Goal: Task Accomplishment & Management: Complete application form

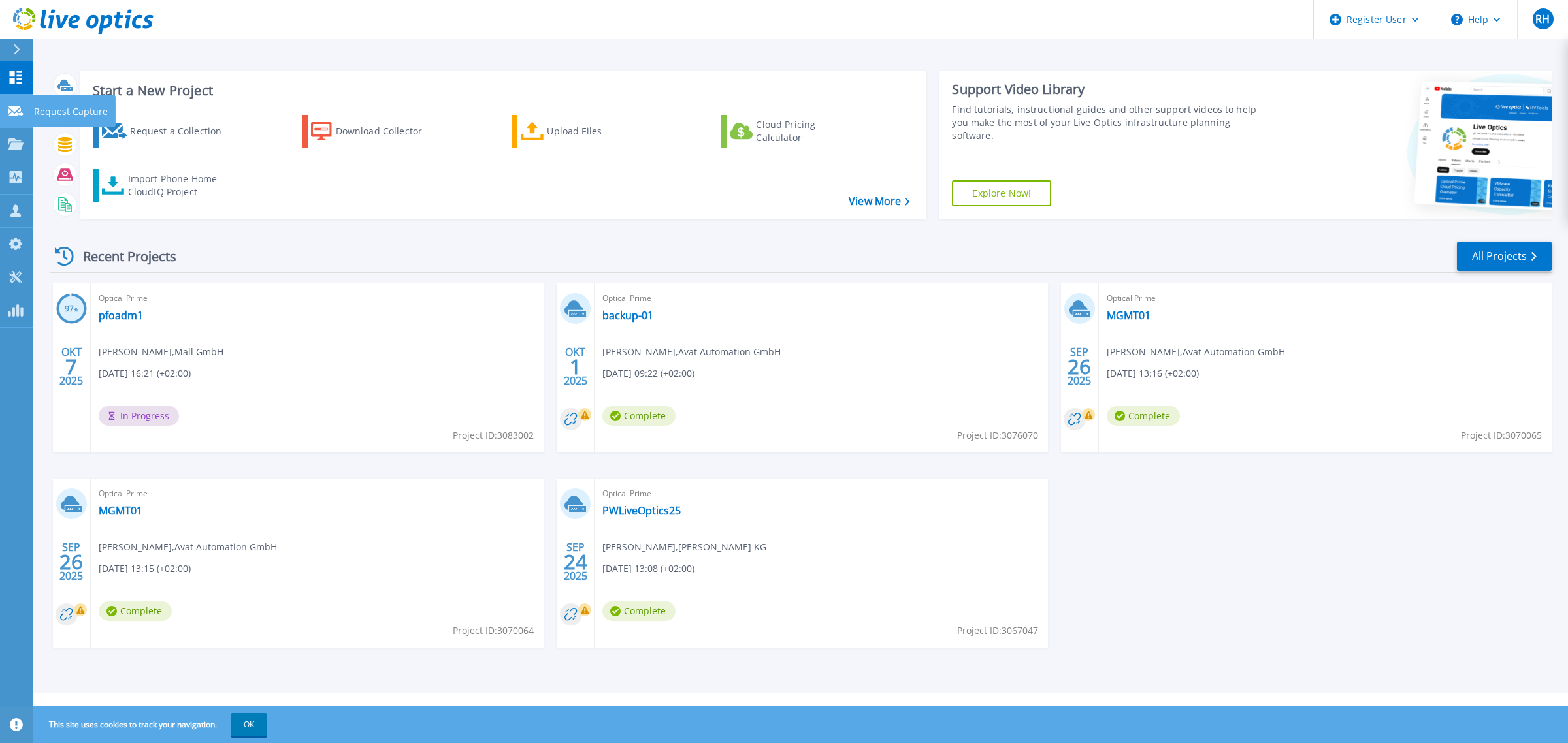
click at [14, 112] on icon at bounding box center [16, 111] width 16 height 10
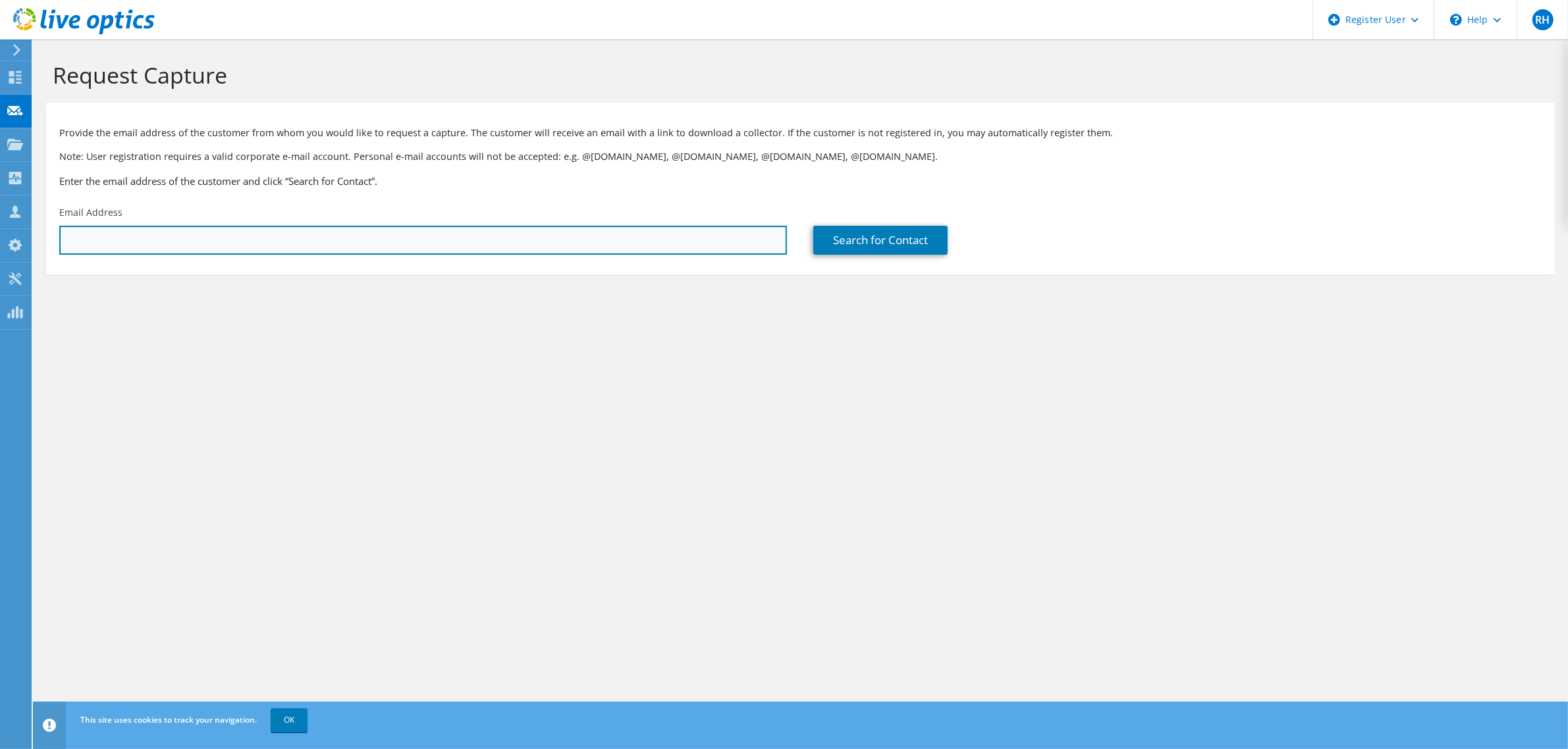
click at [587, 242] on input "text" at bounding box center [423, 240] width 727 height 29
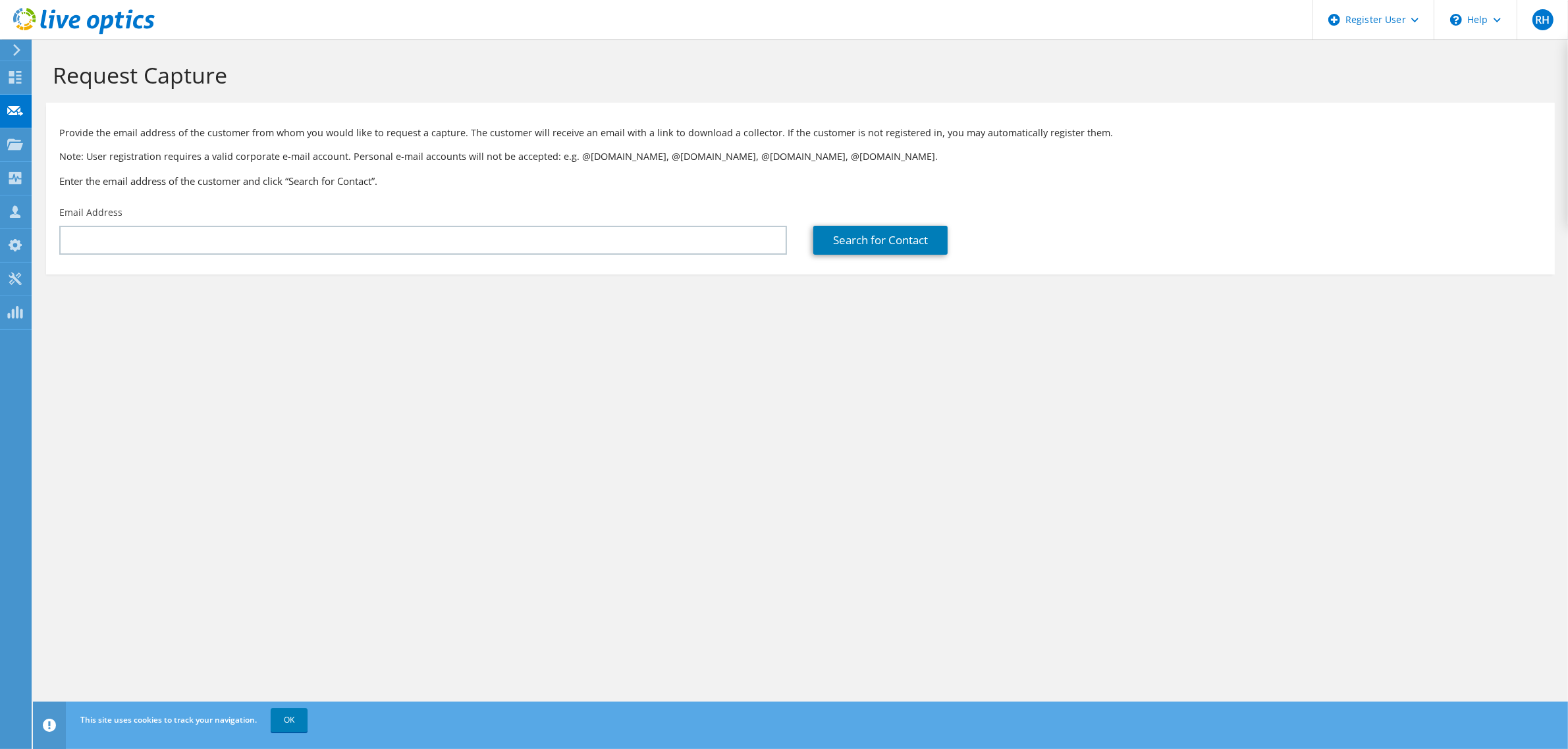
click at [724, 436] on div "Request Capture Provide the email address of the customer from whom you would l…" at bounding box center [800, 394] width 1535 height 710
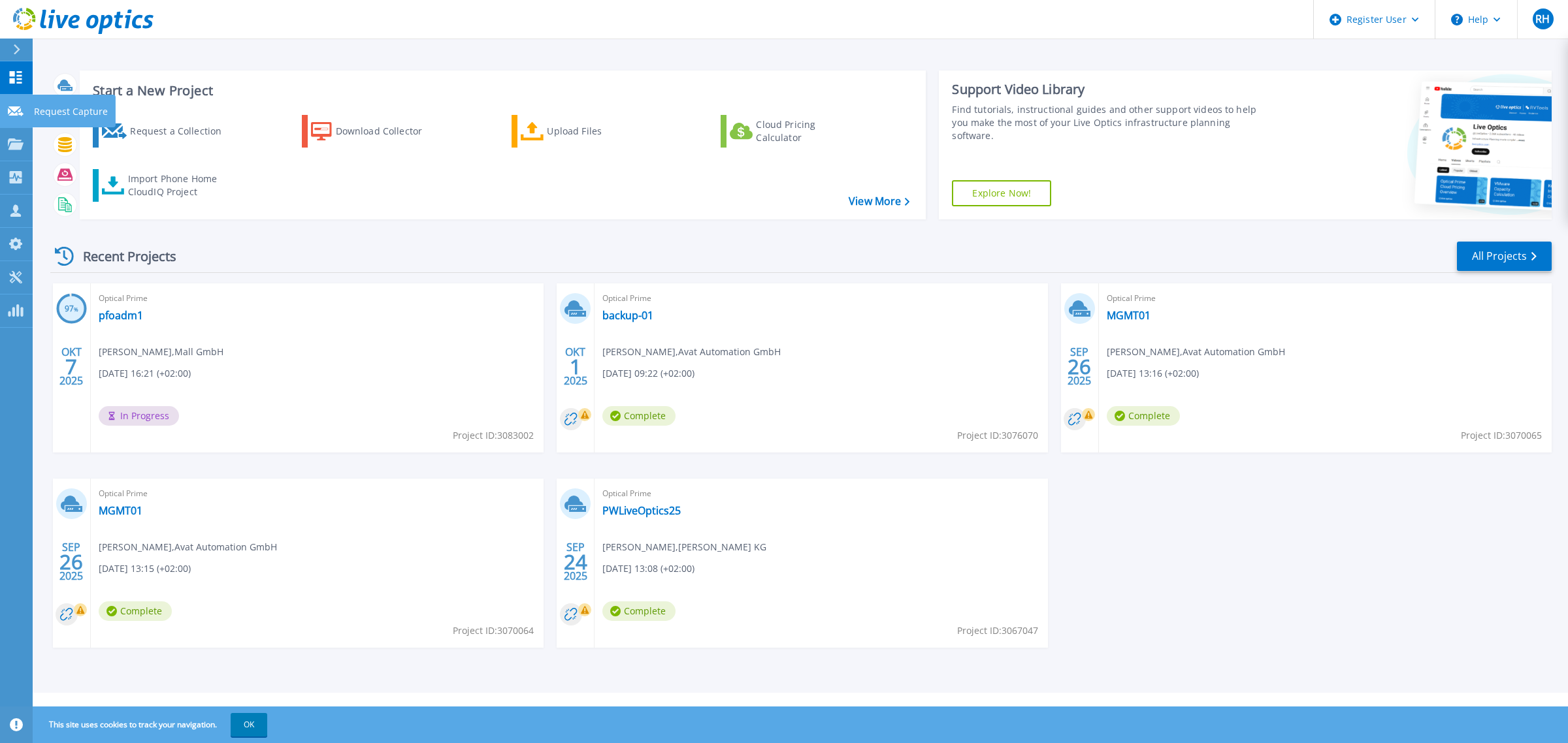
click at [13, 118] on link "Request Capture Request Capture" at bounding box center [16, 111] width 33 height 33
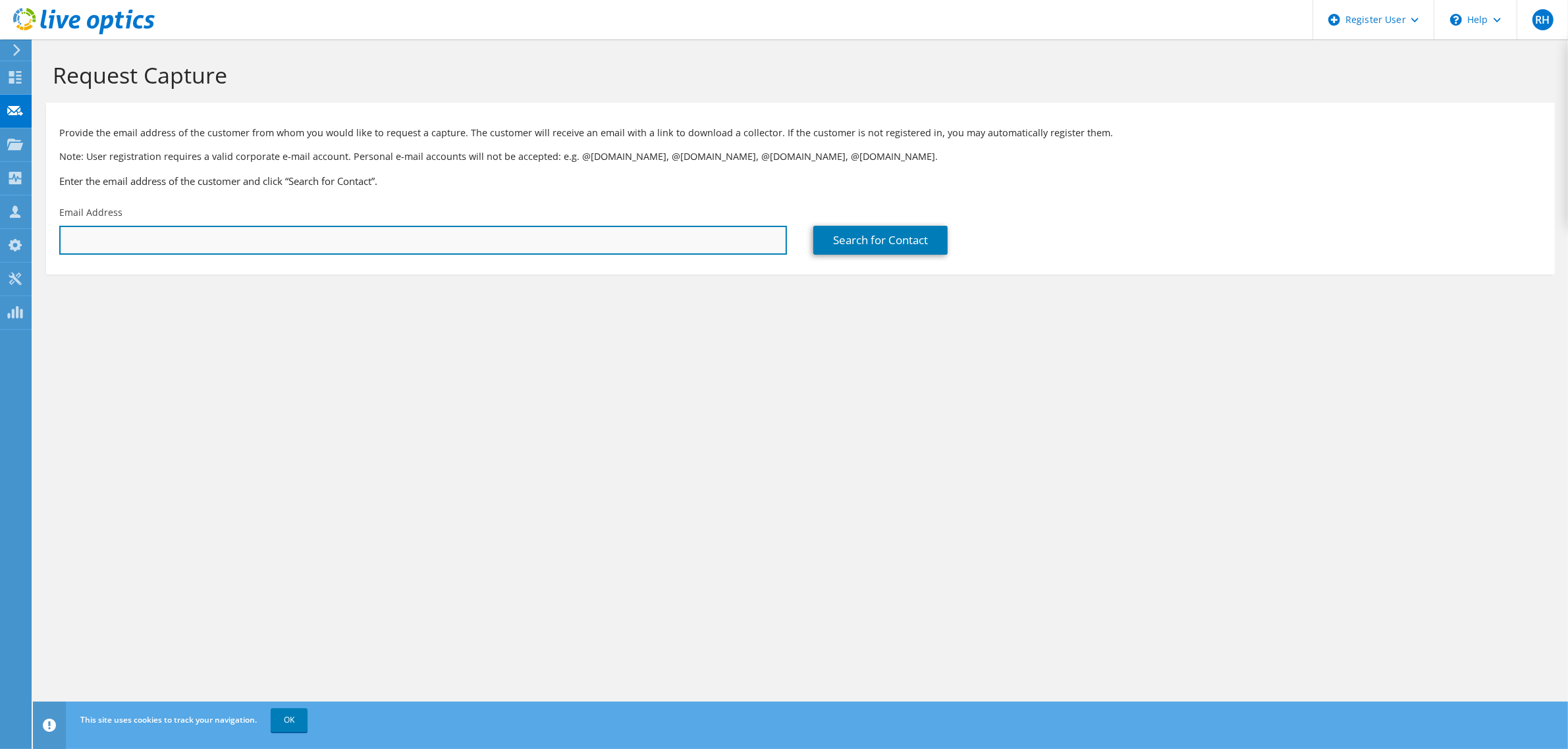
click at [280, 232] on input "text" at bounding box center [423, 240] width 727 height 29
paste input "Evan Fagan;"
type input "E"
paste input "evan.fagan@nikkisoceig.com"
type input "evan.fagan@nikkisoceig.com"
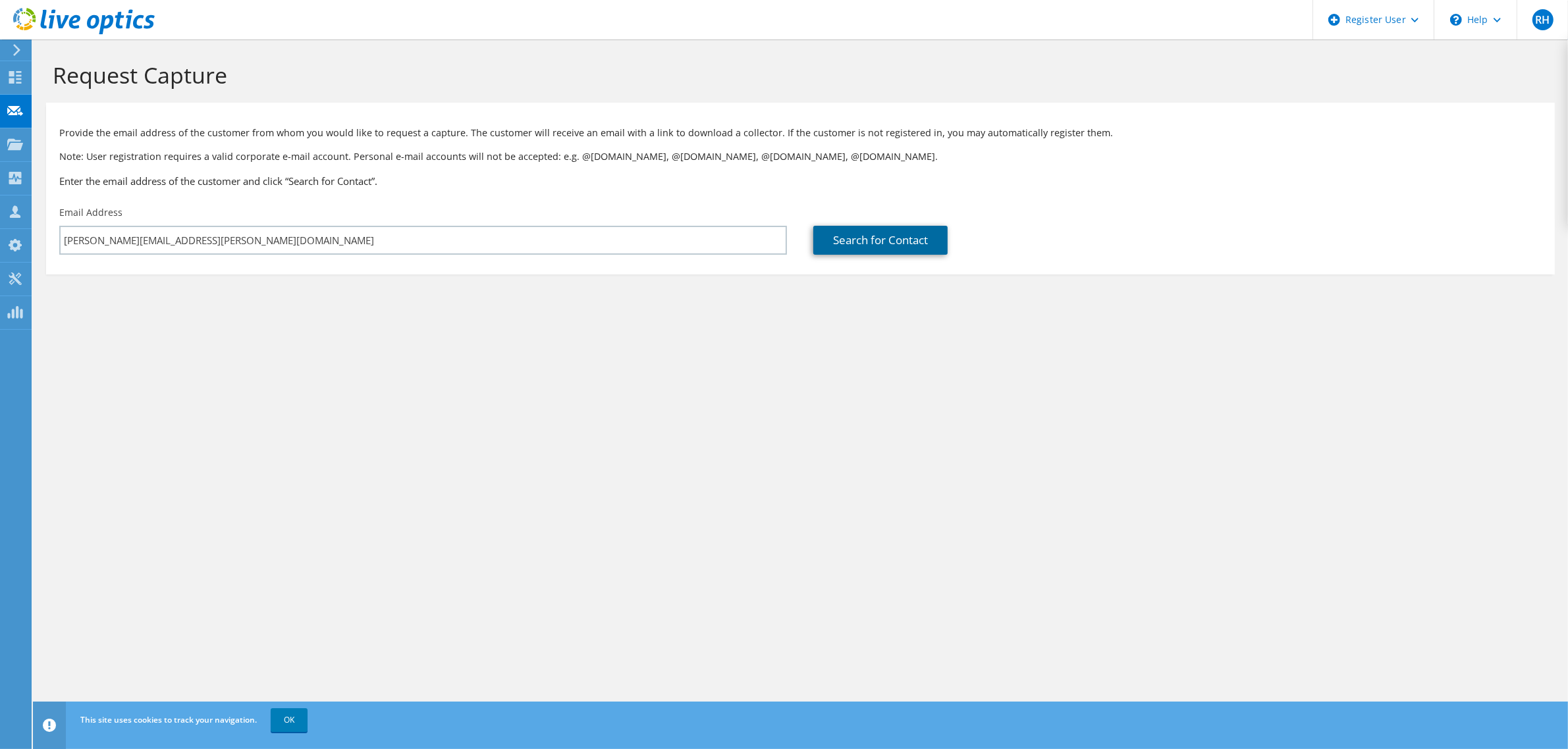
click at [866, 241] on link "Search for Contact" at bounding box center [880, 240] width 134 height 29
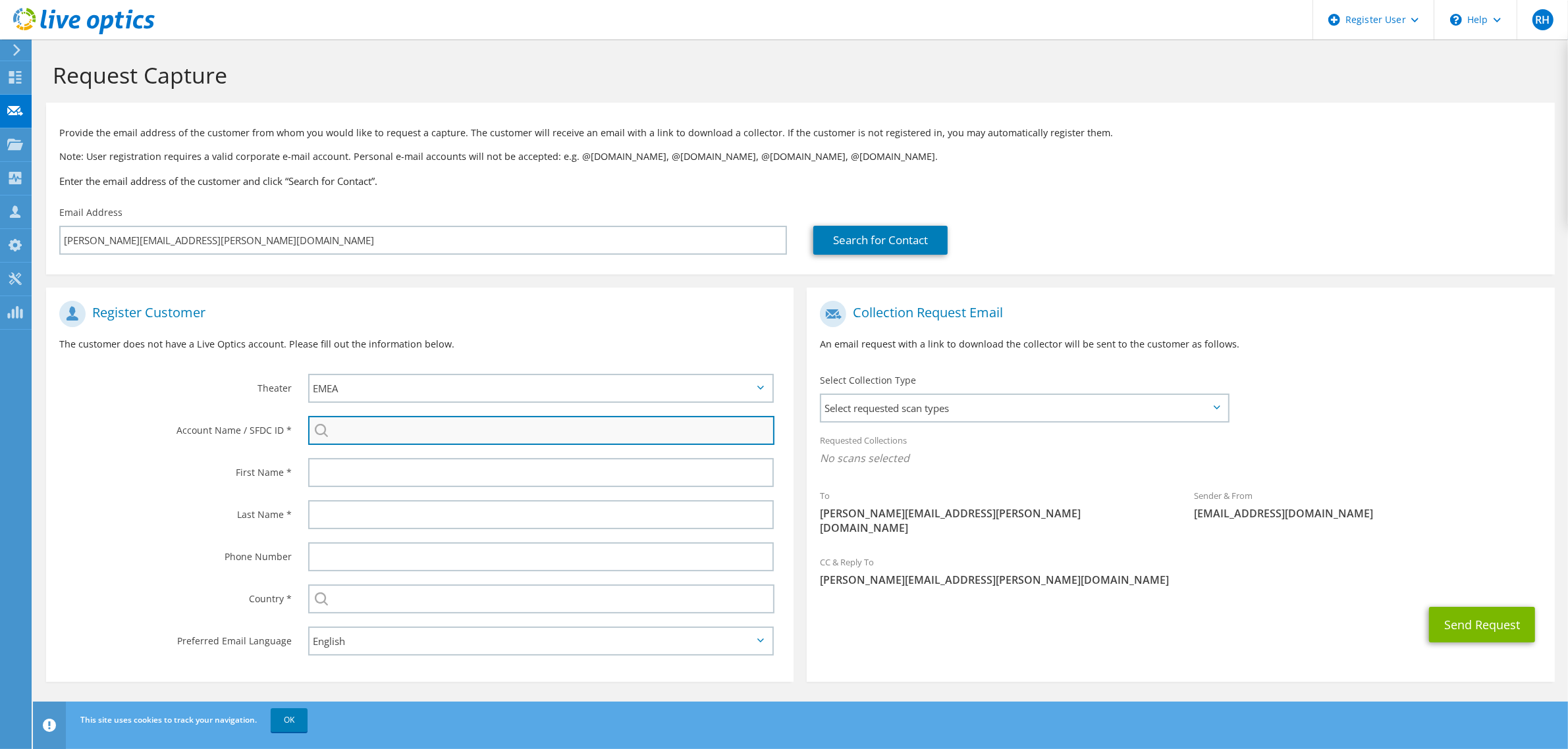
click at [429, 436] on input "search" at bounding box center [541, 430] width 466 height 29
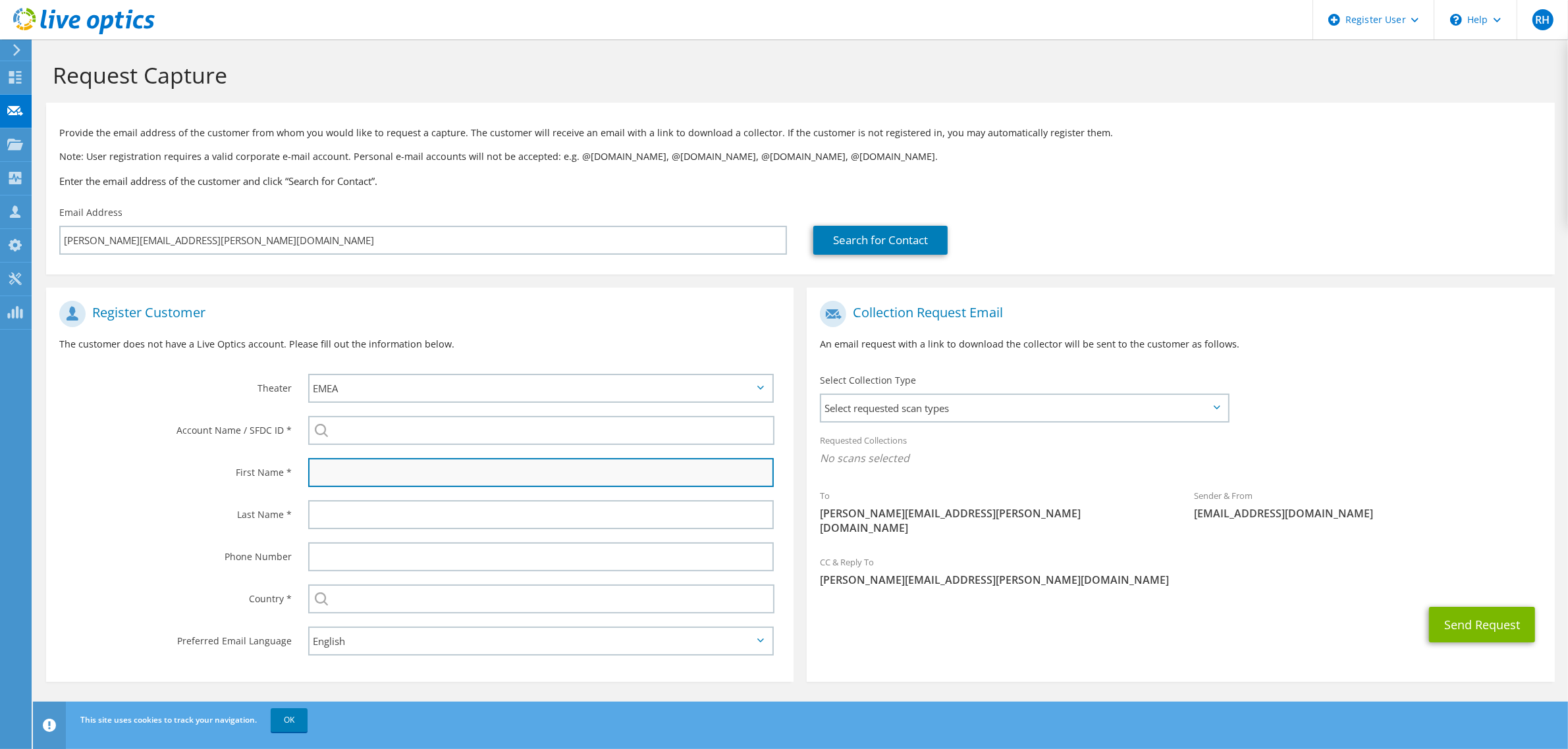
click at [400, 472] on input "text" at bounding box center [541, 472] width 466 height 29
type input "Evan"
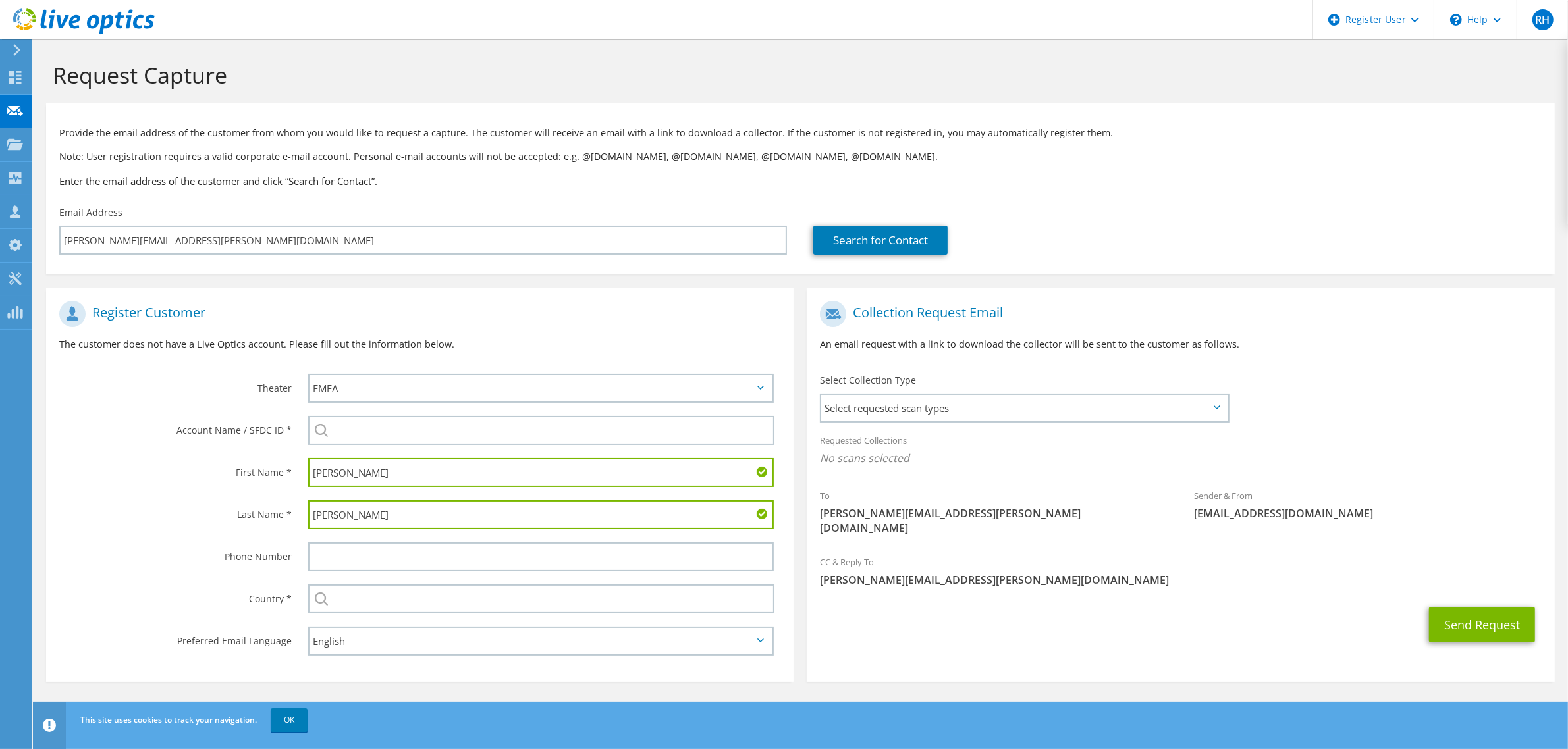
type input "Fagan"
click at [388, 421] on input "search" at bounding box center [541, 430] width 466 height 29
paste input "3603807627"
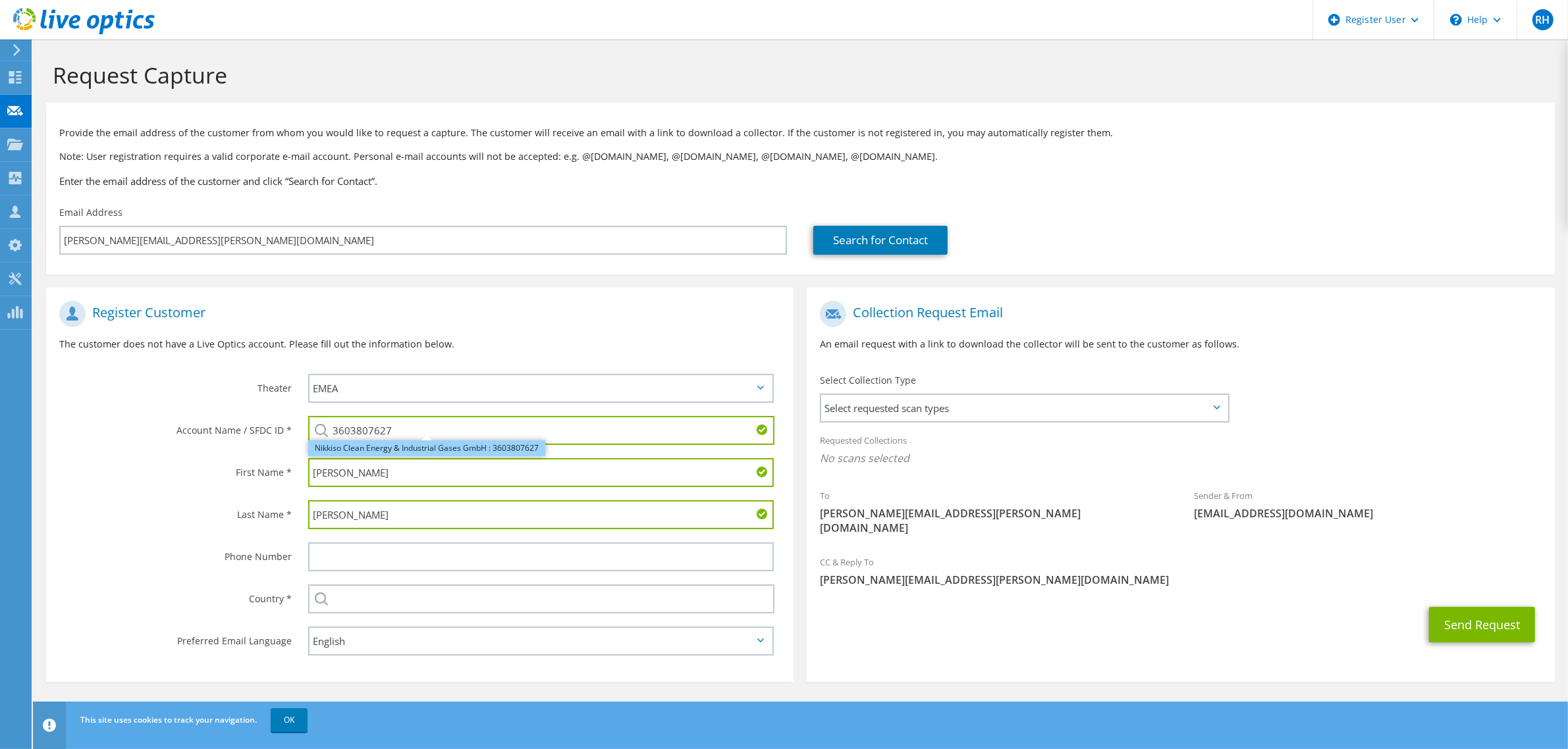
click at [389, 448] on li "Nikkiso Clean Energy & Industrial Gases GmbH : 3603807627" at bounding box center [427, 448] width 237 height 16
type input "Nikkiso Clean Energy & Industrial Gases GmbH : 3603807627"
click at [145, 538] on div "Phone Number" at bounding box center [170, 556] width 249 height 40
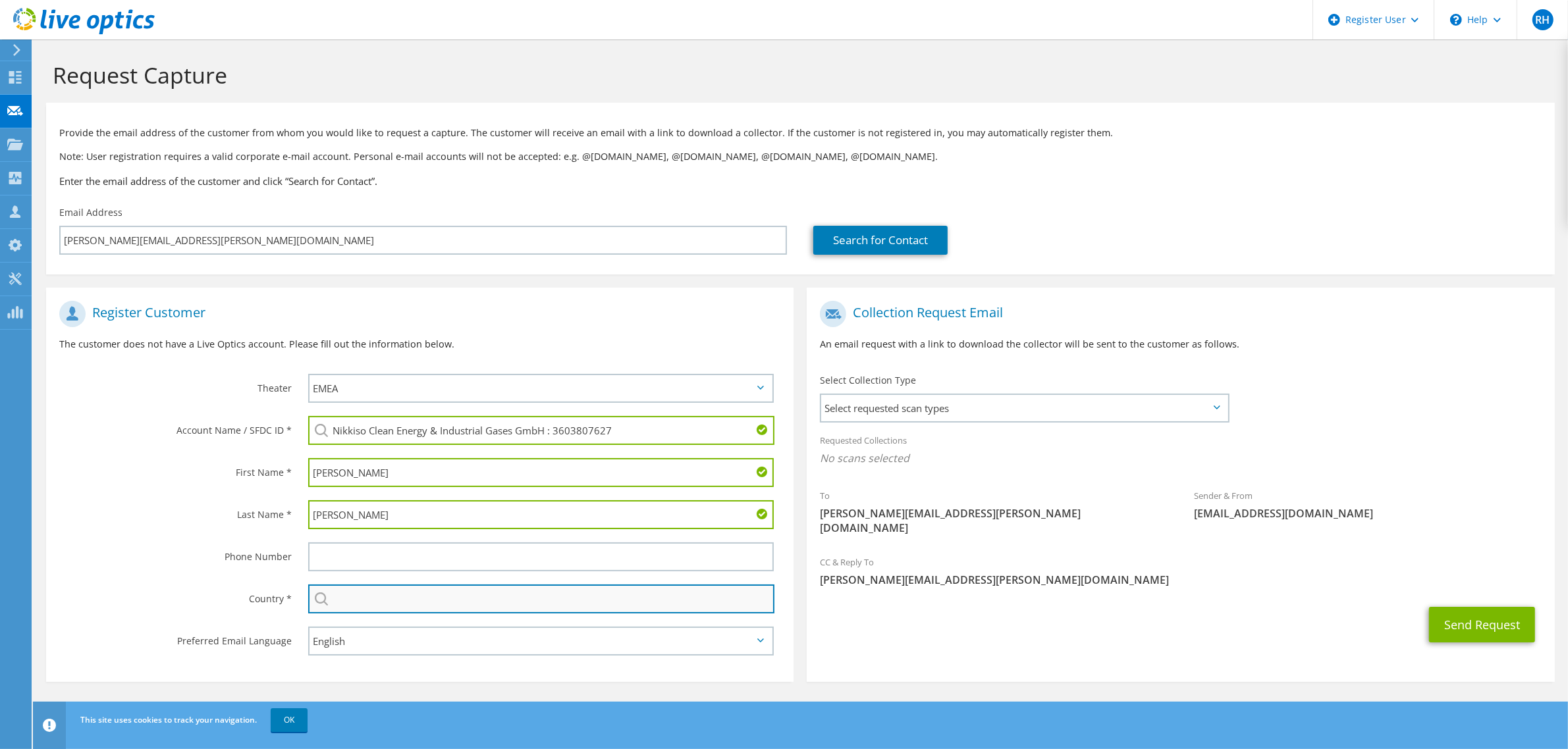
click at [367, 598] on input "text" at bounding box center [541, 599] width 466 height 29
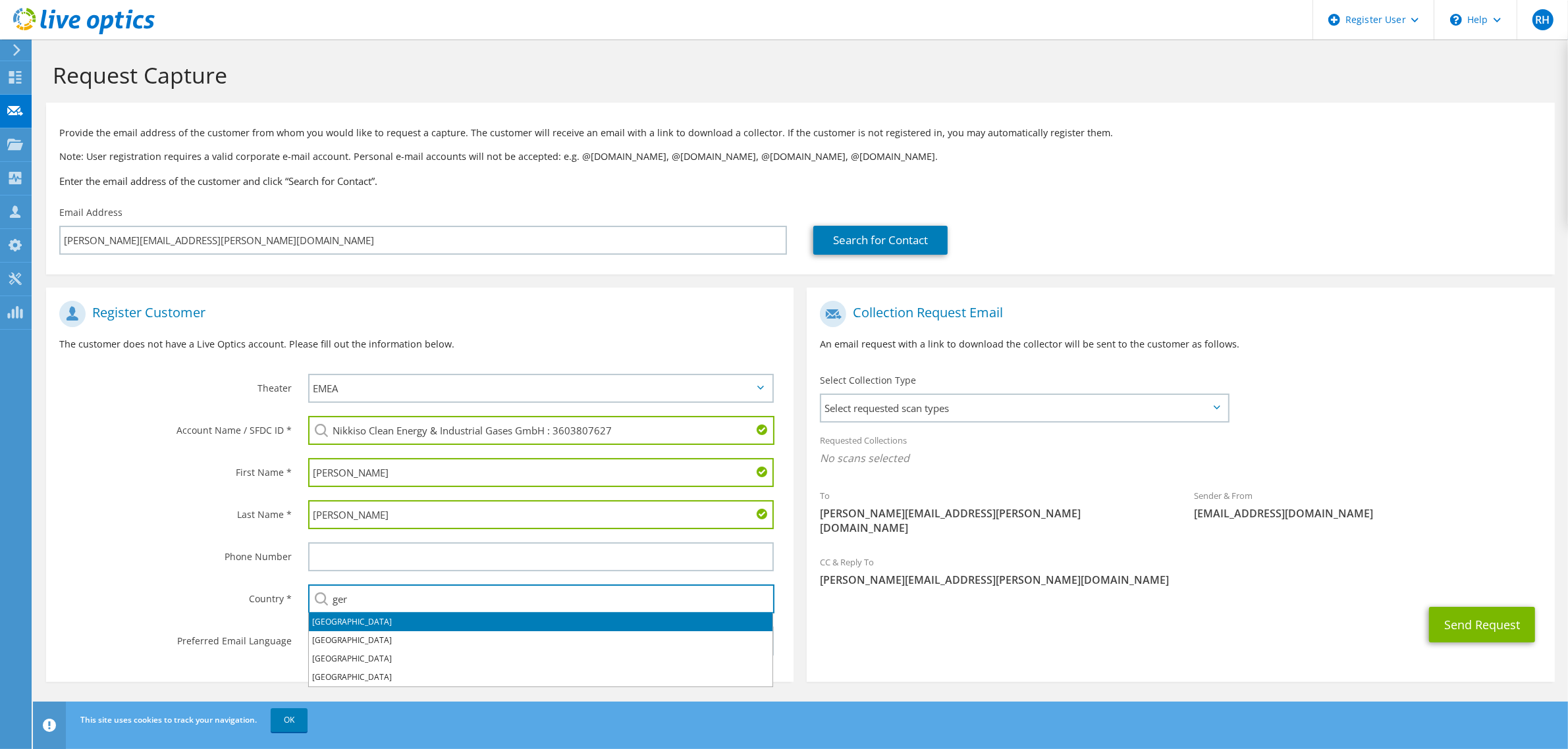
click at [376, 621] on li "[GEOGRAPHIC_DATA]" at bounding box center [541, 622] width 463 height 19
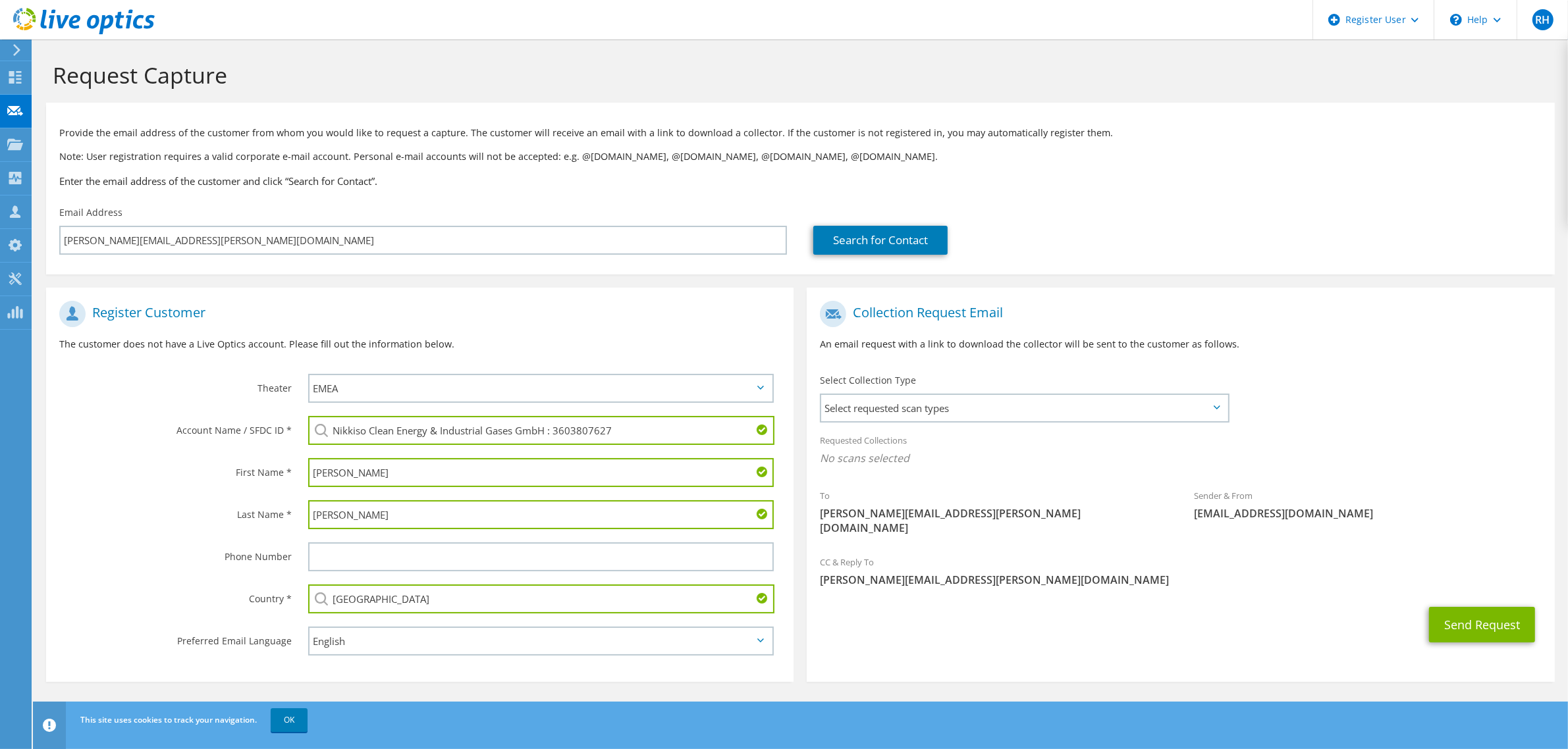
type input "[GEOGRAPHIC_DATA]"
click at [208, 571] on div "Phone Number" at bounding box center [170, 556] width 249 height 40
click at [968, 391] on div "Select Collection Type Select requested scan types Server Virtualization Optica…" at bounding box center [1024, 397] width 409 height 46
click at [975, 400] on span "Select requested scan types" at bounding box center [1024, 408] width 406 height 26
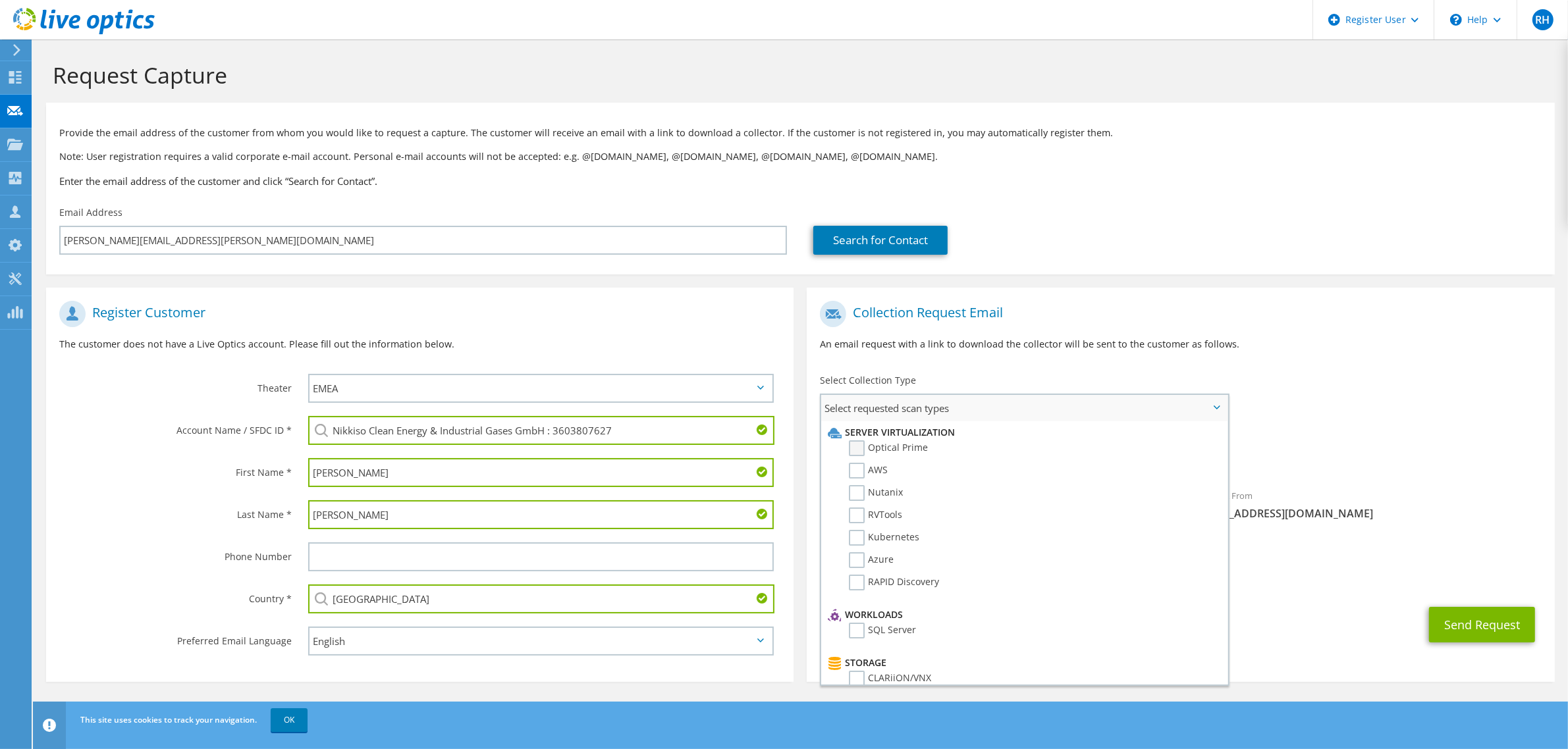
click at [901, 445] on label "Optical Prime" at bounding box center [888, 448] width 79 height 16
click at [0, 0] on input "Optical Prime" at bounding box center [0, 0] width 0 height 0
click at [1518, 363] on div "Collection Request Email An email request with a link to download the collector…" at bounding box center [1180, 331] width 748 height 73
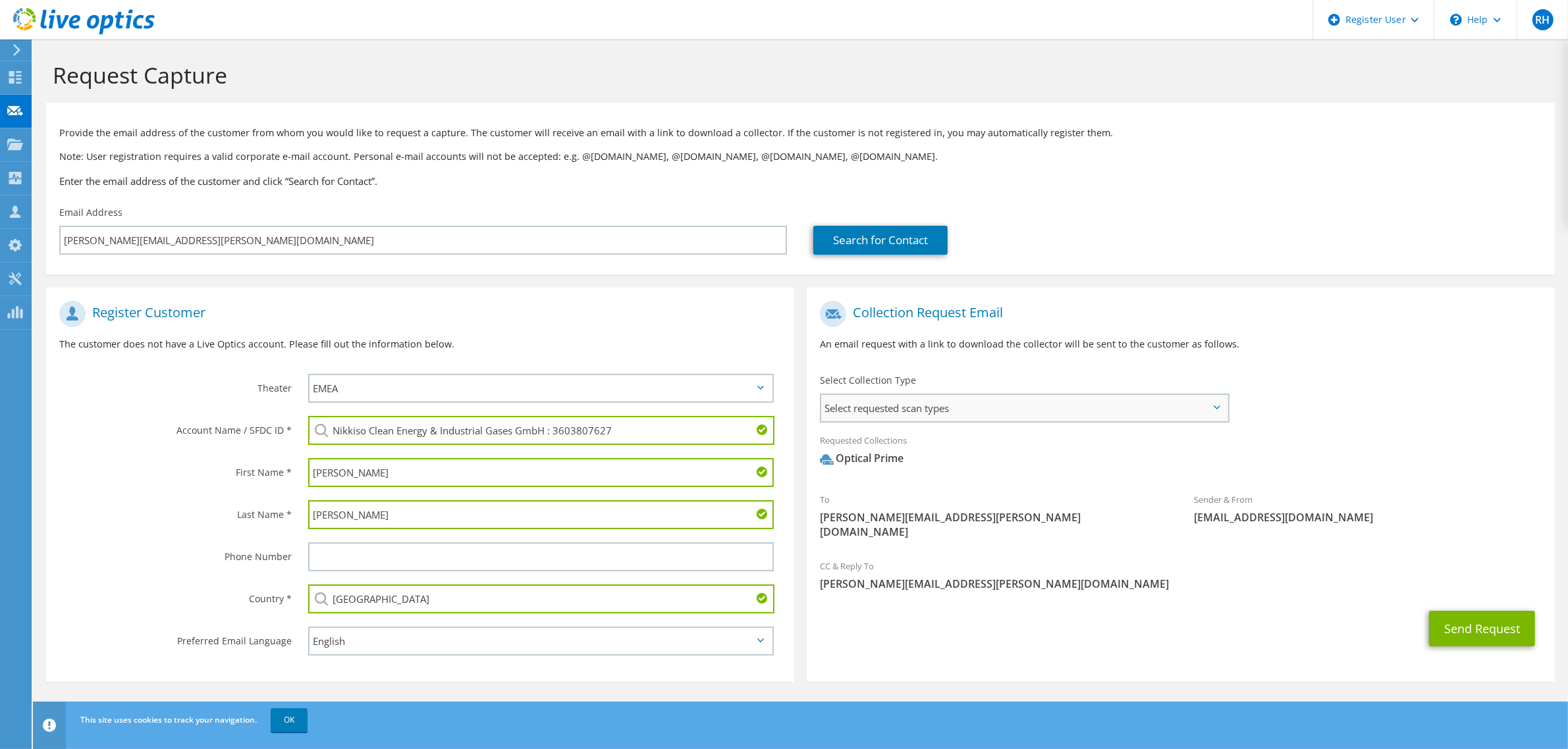
click at [1012, 408] on span "Select requested scan types" at bounding box center [1024, 408] width 406 height 26
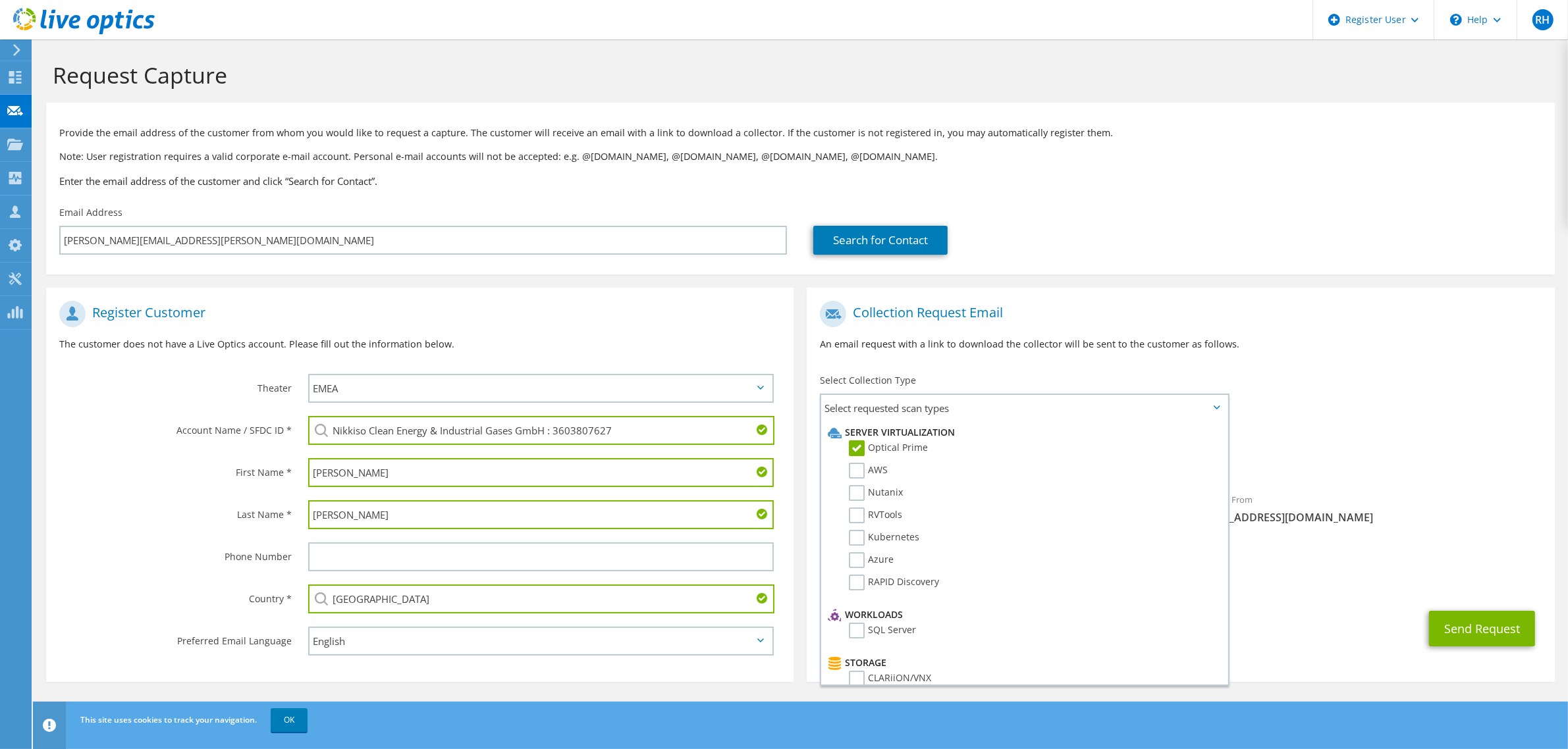
click at [1424, 442] on div "Requested Collections No scans selected Optical Prime" at bounding box center [1180, 453] width 748 height 52
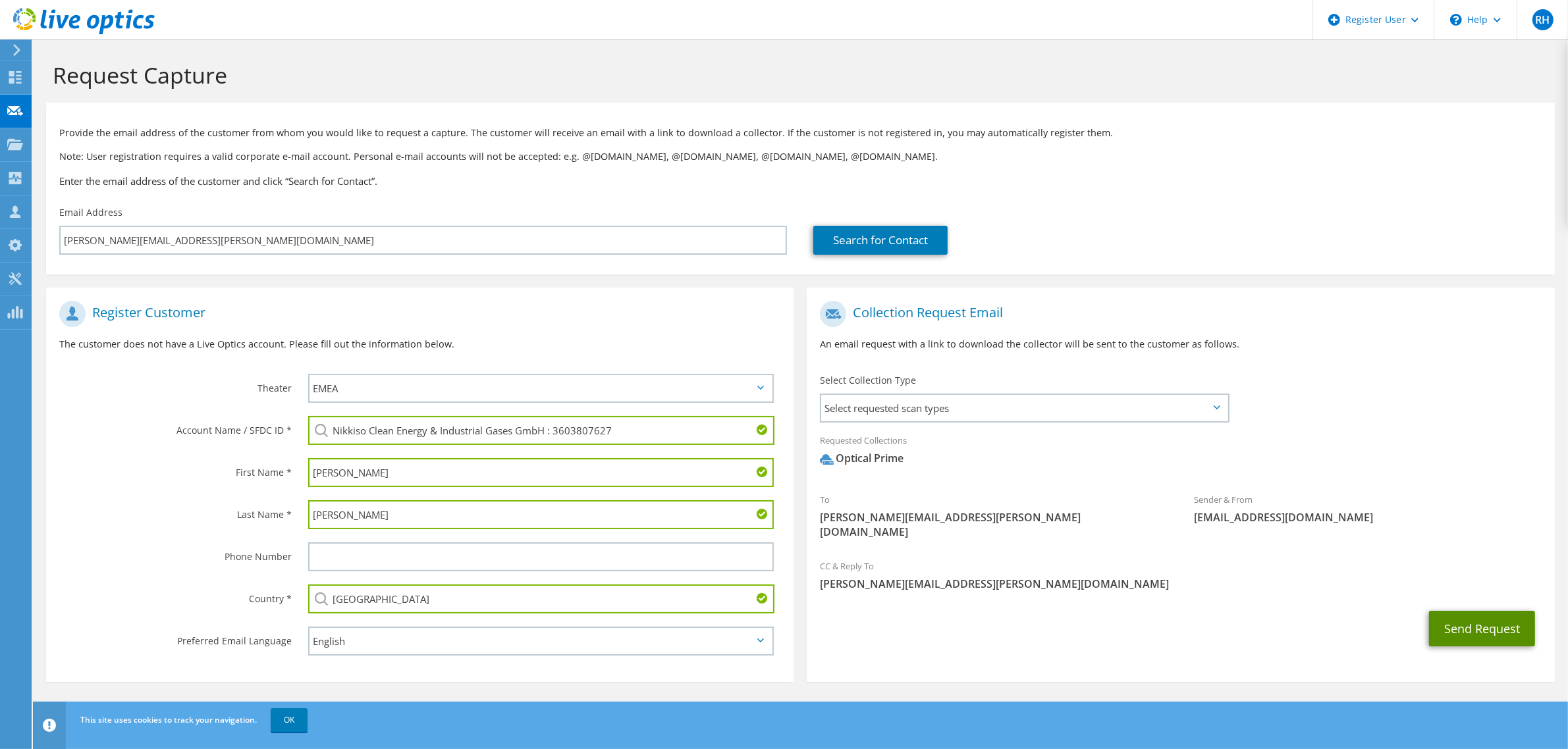
click at [1471, 619] on button "Send Request" at bounding box center [1482, 628] width 106 height 35
